Goal: Find specific page/section: Find specific page/section

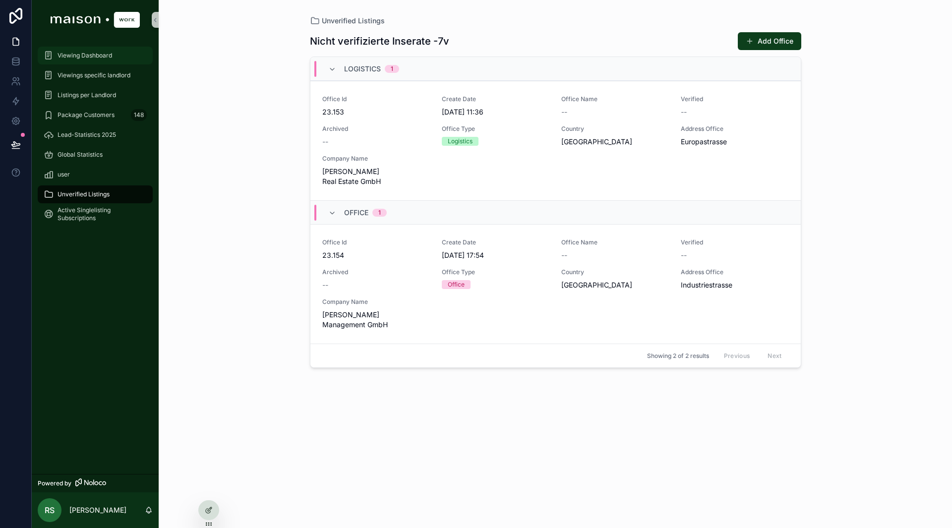
click at [93, 60] on div "Viewing Dashboard" at bounding box center [95, 56] width 103 height 16
